Goal: Use online tool/utility: Utilize a website feature to perform a specific function

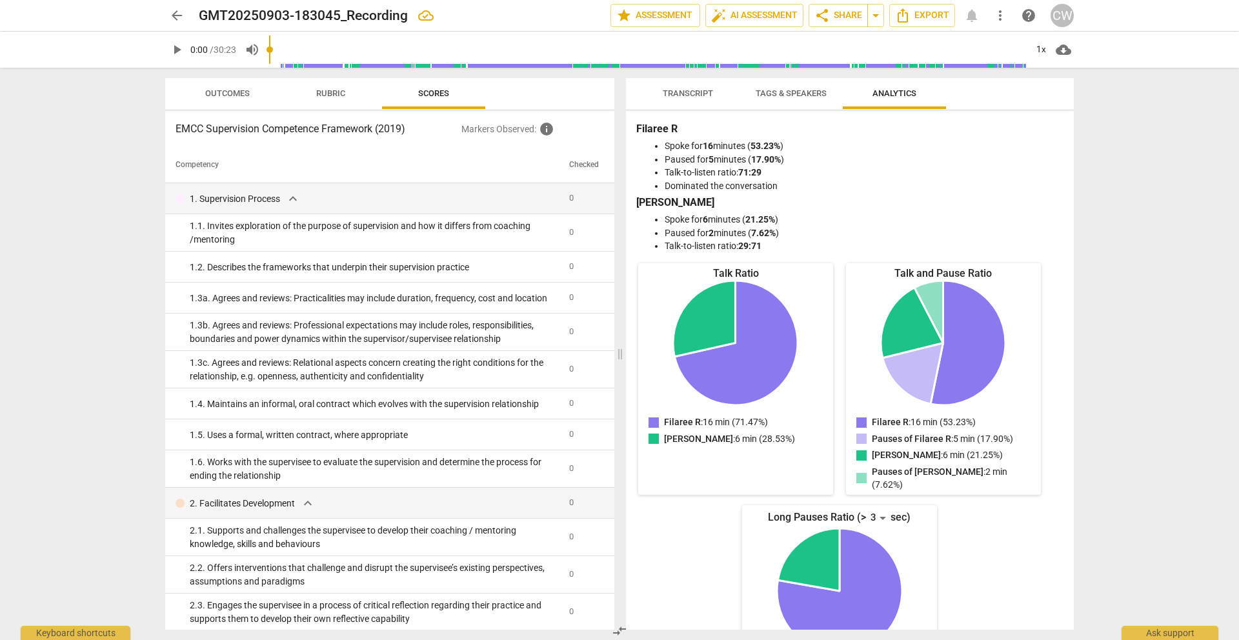
scroll to position [65, 0]
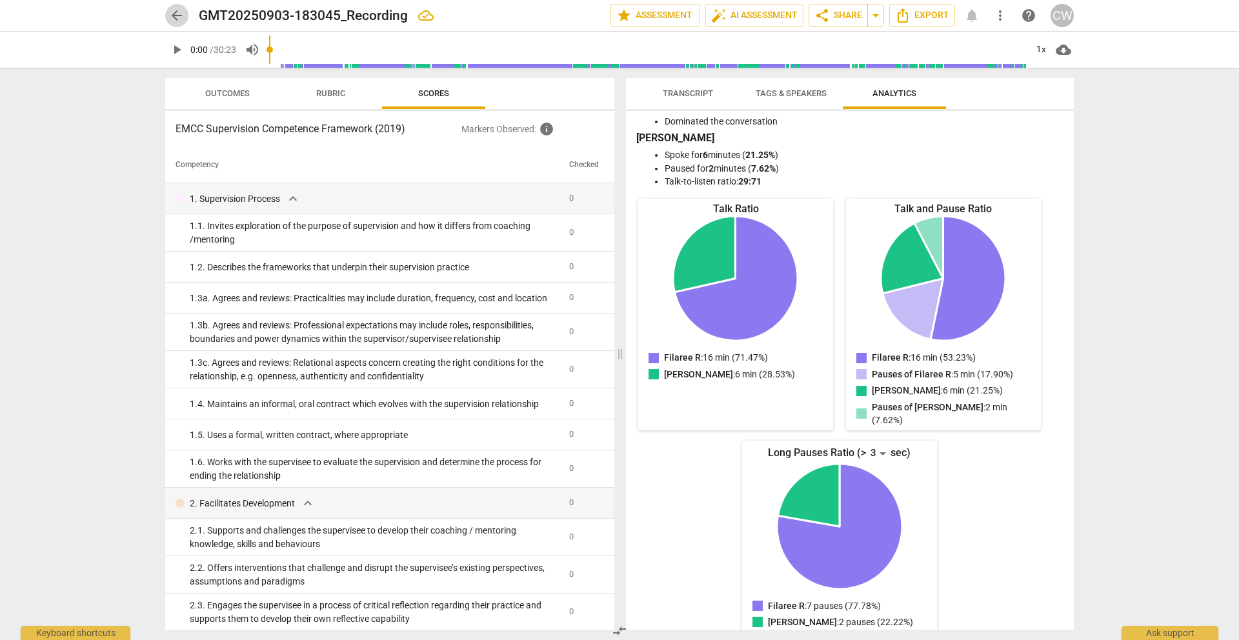
click at [179, 13] on span "arrow_back" at bounding box center [176, 15] width 15 height 15
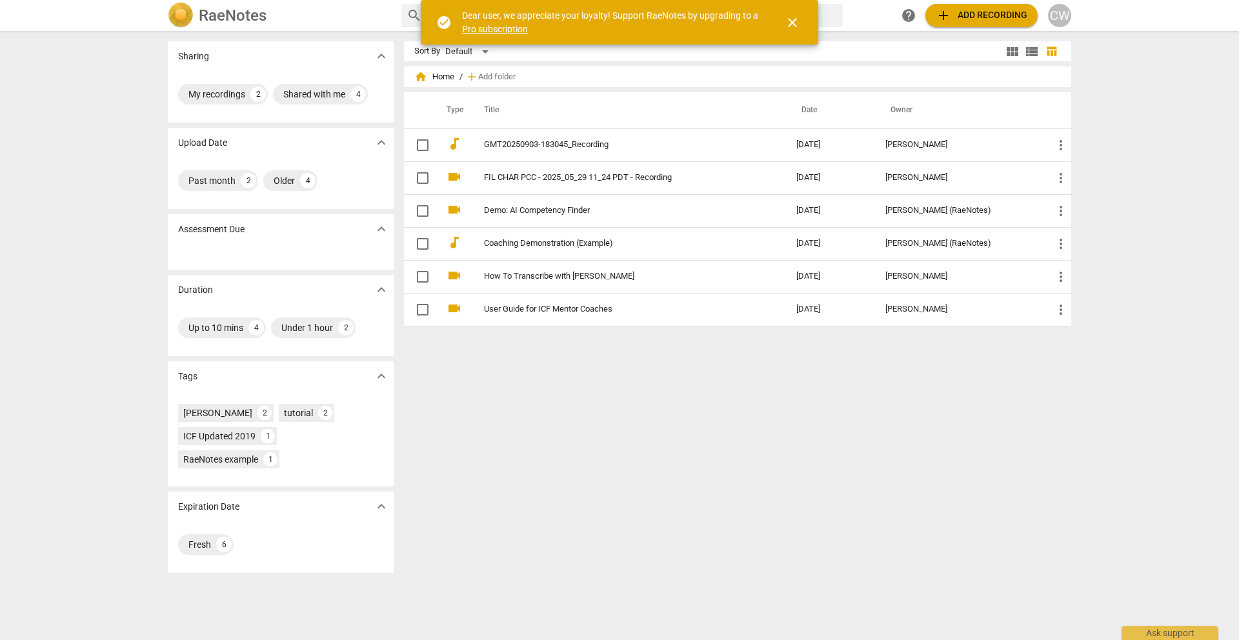
click at [796, 25] on span "close" at bounding box center [792, 22] width 15 height 15
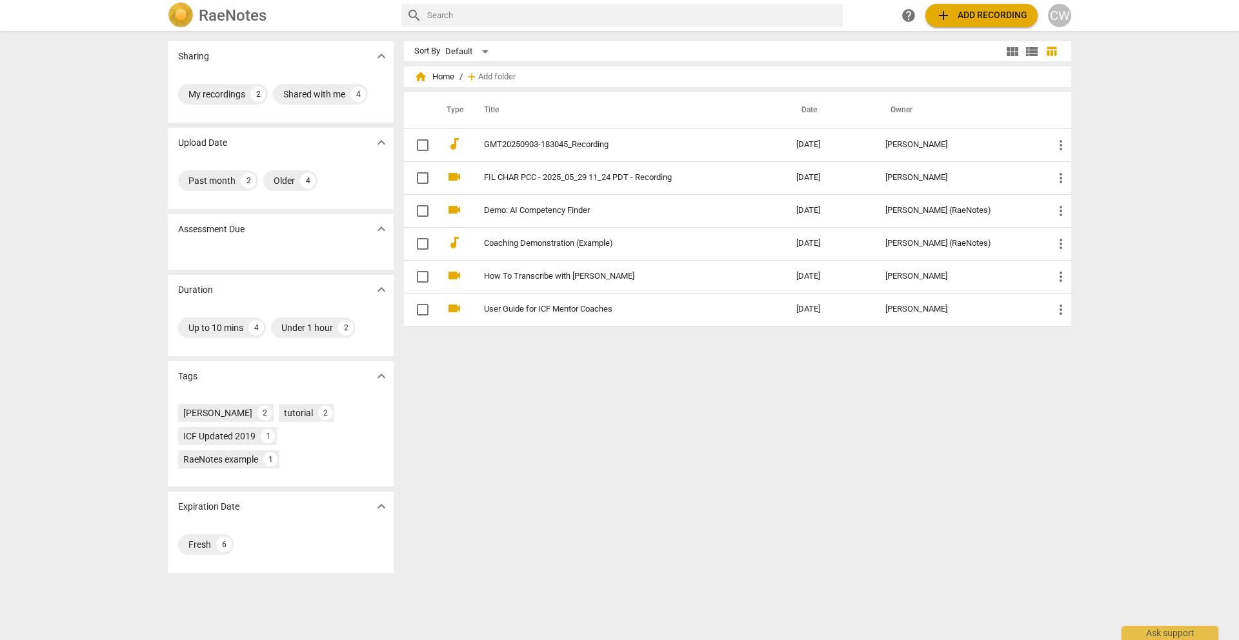
click at [966, 17] on span "add Add recording" at bounding box center [982, 15] width 92 height 15
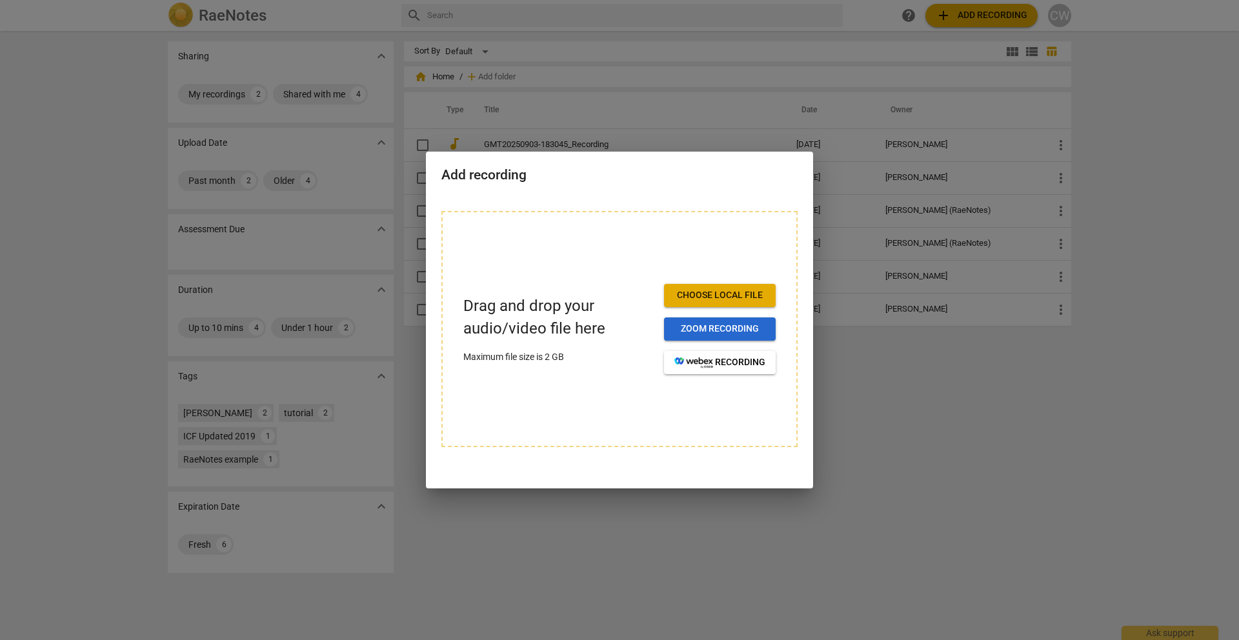
click at [723, 329] on span "Zoom recording" at bounding box center [719, 329] width 91 height 13
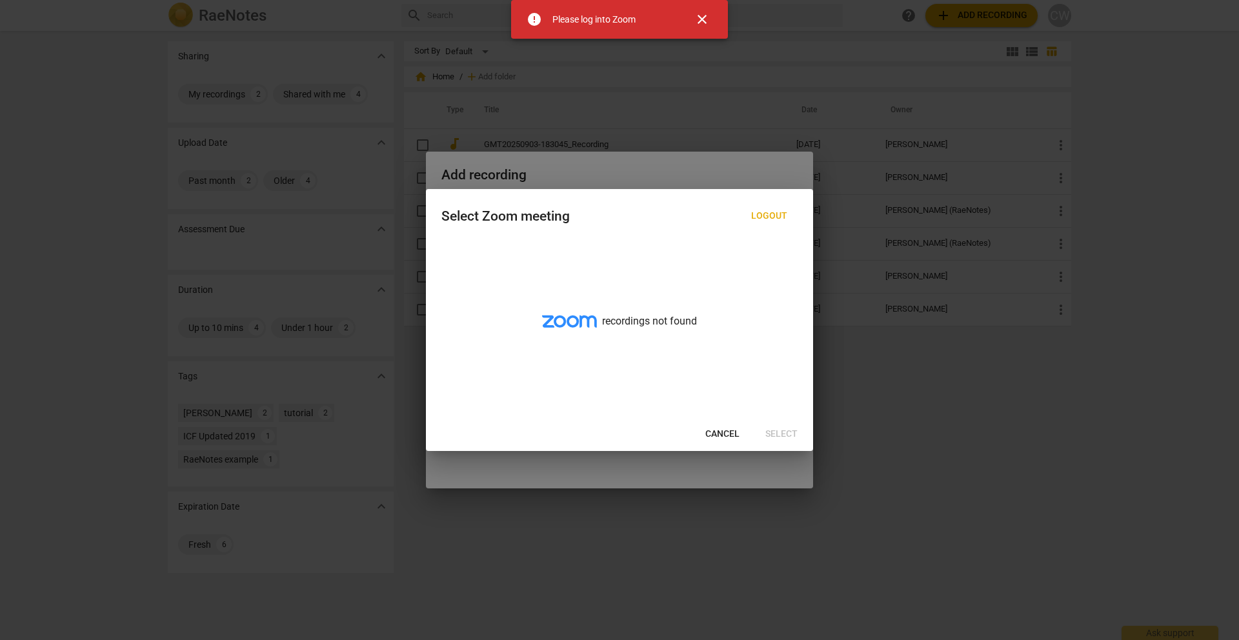
click at [706, 21] on span "close" at bounding box center [701, 19] width 15 height 15
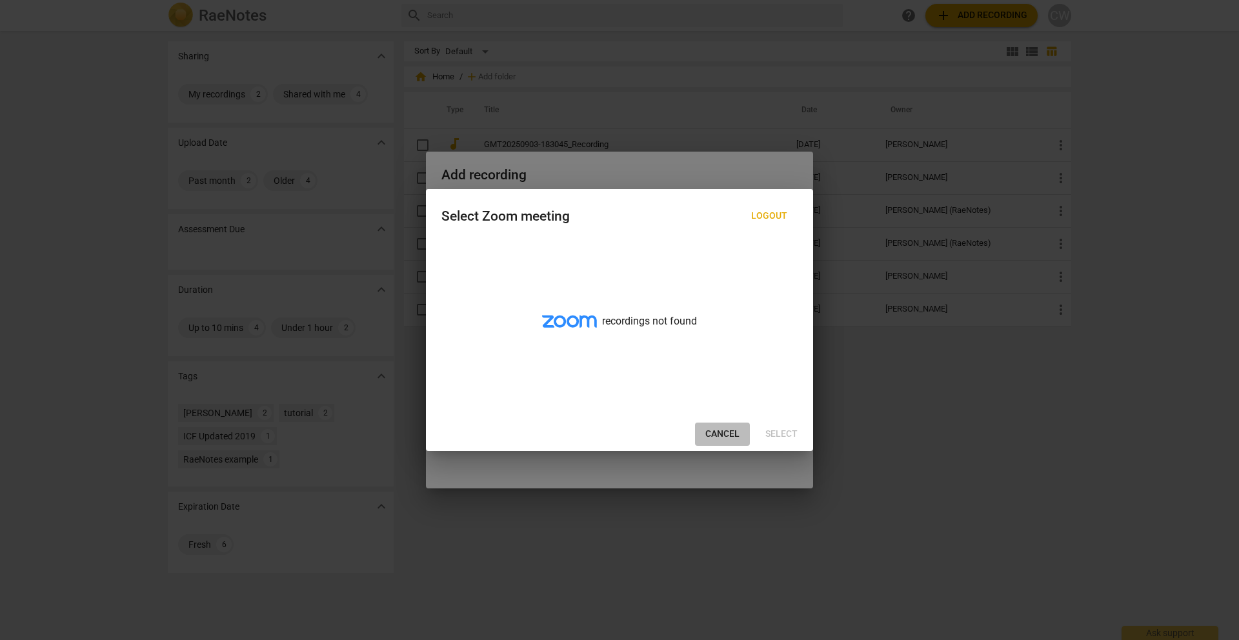
click at [730, 431] on span "Cancel" at bounding box center [722, 434] width 34 height 13
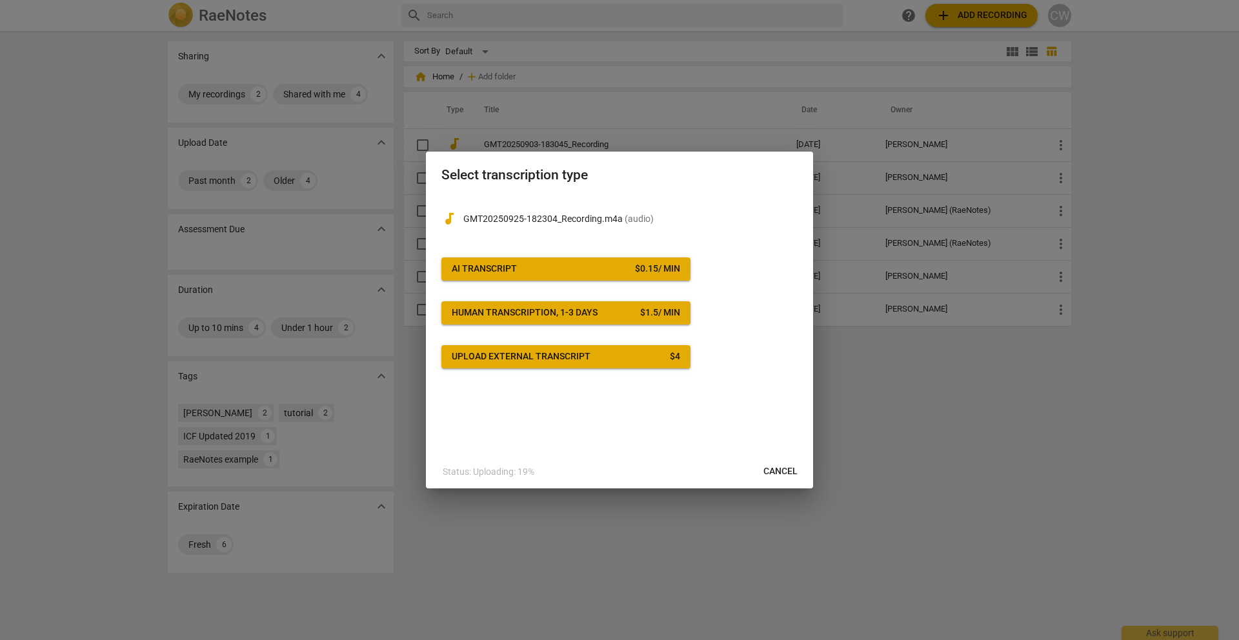
click at [590, 270] on span "AI Transcript $ 0.15 / min" at bounding box center [566, 269] width 228 height 13
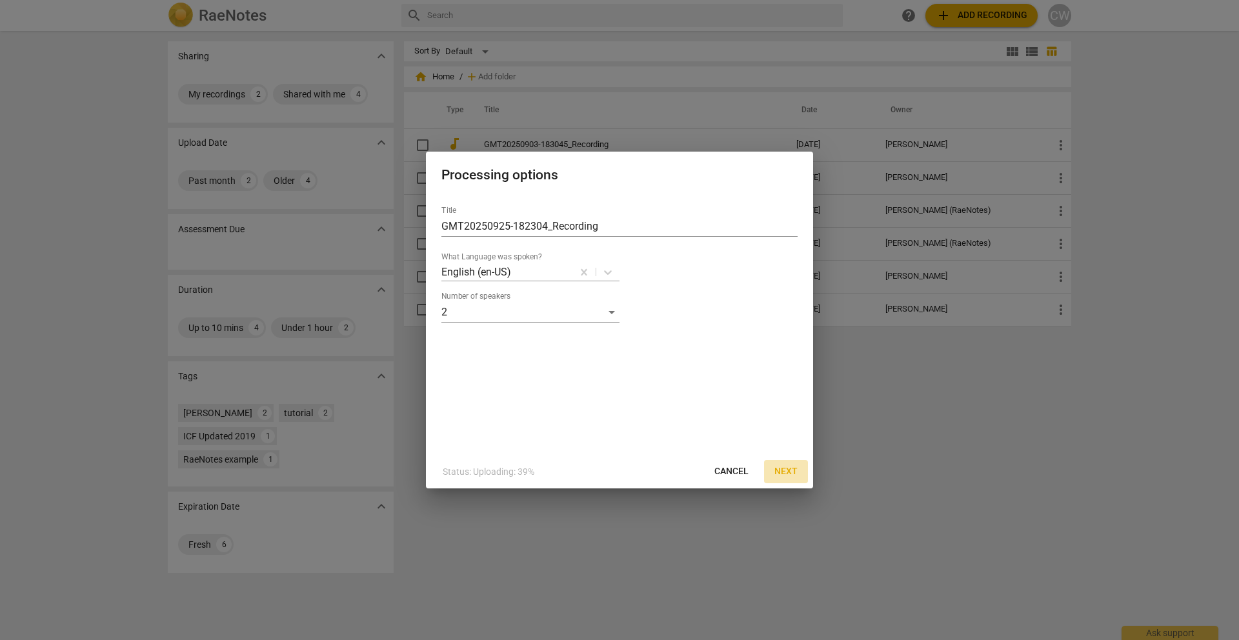
click at [788, 476] on span "Next" at bounding box center [785, 471] width 23 height 13
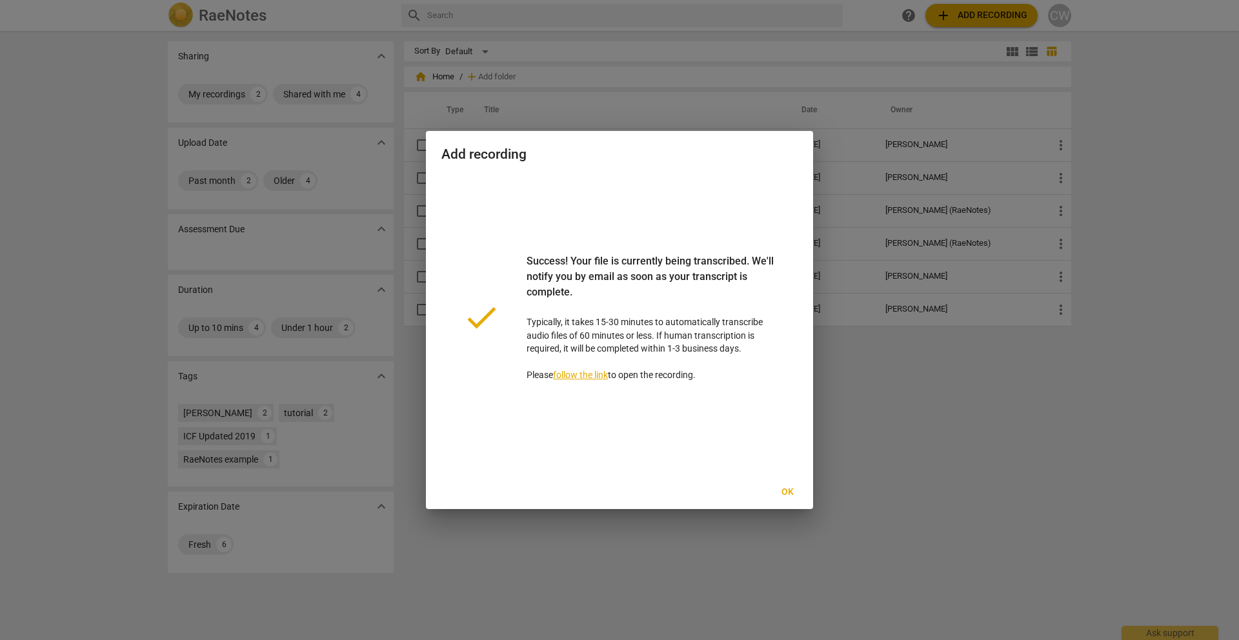
click at [786, 493] on span "Ok" at bounding box center [787, 492] width 21 height 13
